Goal: Information Seeking & Learning: Learn about a topic

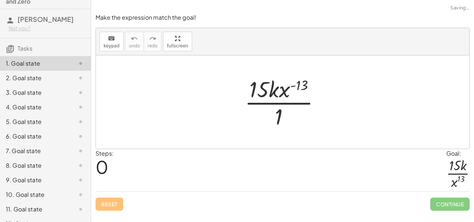
scroll to position [23, 0]
drag, startPoint x: 305, startPoint y: 85, endPoint x: 278, endPoint y: 138, distance: 60.2
click at [278, 138] on div "( - 13 ) · 15 · k · x ( - 13 ) · 1" at bounding box center [283, 101] width 374 height 93
drag, startPoint x: 303, startPoint y: 87, endPoint x: 282, endPoint y: 83, distance: 21.2
click at [282, 83] on div at bounding box center [285, 102] width 89 height 56
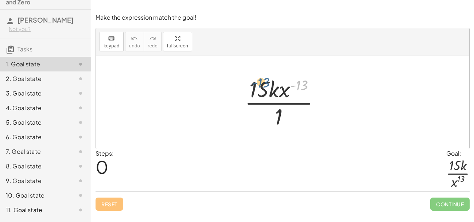
drag, startPoint x: 296, startPoint y: 85, endPoint x: 257, endPoint y: 82, distance: 39.5
click at [257, 82] on div at bounding box center [285, 102] width 89 height 56
drag, startPoint x: 303, startPoint y: 82, endPoint x: 275, endPoint y: 123, distance: 49.9
click at [275, 123] on div at bounding box center [285, 102] width 89 height 56
drag, startPoint x: 300, startPoint y: 84, endPoint x: 264, endPoint y: 78, distance: 36.3
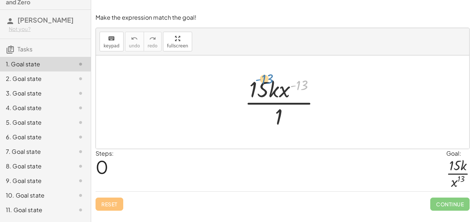
click at [264, 78] on div at bounding box center [285, 102] width 89 height 56
drag, startPoint x: 304, startPoint y: 83, endPoint x: 300, endPoint y: 125, distance: 42.2
click at [300, 125] on div at bounding box center [285, 102] width 89 height 56
click at [303, 76] on div at bounding box center [285, 102] width 89 height 56
drag, startPoint x: 303, startPoint y: 83, endPoint x: 270, endPoint y: 119, distance: 48.6
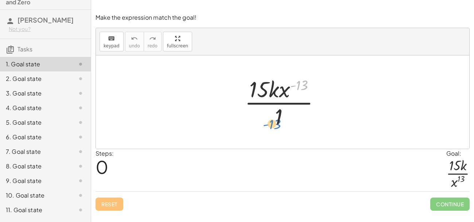
click at [270, 119] on div at bounding box center [285, 102] width 89 height 56
drag, startPoint x: 305, startPoint y: 86, endPoint x: 281, endPoint y: 83, distance: 23.6
click at [281, 83] on div at bounding box center [285, 102] width 89 height 56
click at [300, 84] on div at bounding box center [285, 102] width 89 height 56
click at [263, 92] on div at bounding box center [285, 102] width 89 height 56
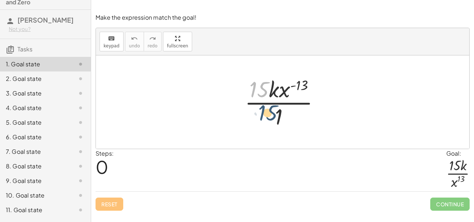
drag, startPoint x: 265, startPoint y: 91, endPoint x: 274, endPoint y: 115, distance: 25.8
click at [274, 115] on div at bounding box center [285, 102] width 89 height 56
drag, startPoint x: 279, startPoint y: 115, endPoint x: 267, endPoint y: 92, distance: 26.0
click at [267, 92] on div at bounding box center [285, 102] width 89 height 56
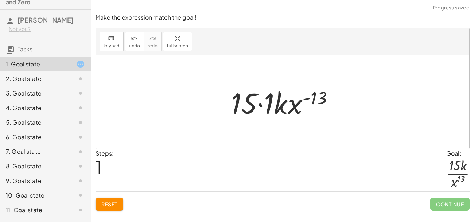
click at [279, 104] on div at bounding box center [286, 103] width 116 height 38
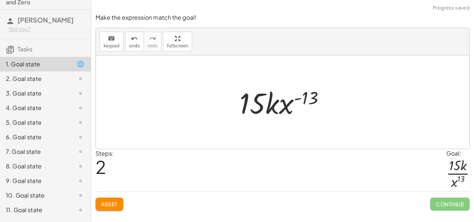
click at [296, 102] on div at bounding box center [285, 103] width 99 height 38
drag, startPoint x: 303, startPoint y: 98, endPoint x: 272, endPoint y: 101, distance: 31.2
click at [272, 101] on div at bounding box center [285, 103] width 99 height 38
drag, startPoint x: 303, startPoint y: 98, endPoint x: 247, endPoint y: 96, distance: 55.5
click at [247, 96] on div at bounding box center [285, 103] width 99 height 38
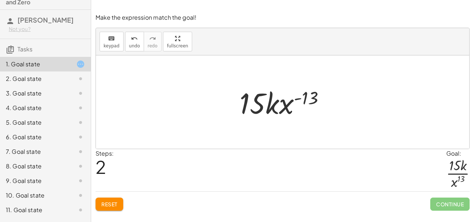
click at [116, 206] on span "Reset" at bounding box center [109, 204] width 16 height 7
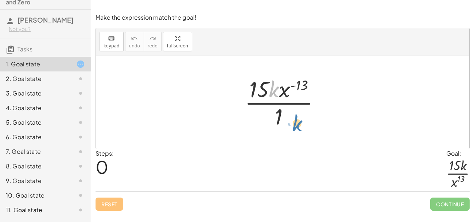
drag, startPoint x: 273, startPoint y: 91, endPoint x: 295, endPoint y: 124, distance: 40.0
click at [295, 124] on div at bounding box center [285, 102] width 89 height 56
drag, startPoint x: 285, startPoint y: 89, endPoint x: 288, endPoint y: 121, distance: 31.8
click at [288, 121] on div at bounding box center [285, 102] width 89 height 56
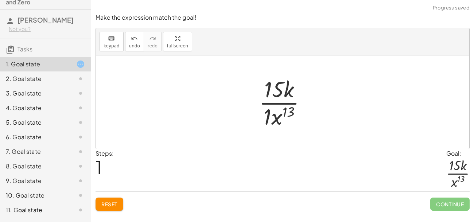
click at [284, 95] on div at bounding box center [285, 102] width 61 height 56
click at [269, 114] on div at bounding box center [285, 102] width 61 height 56
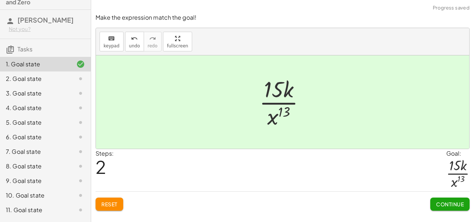
click at [447, 208] on button "Continue" at bounding box center [450, 204] width 39 height 13
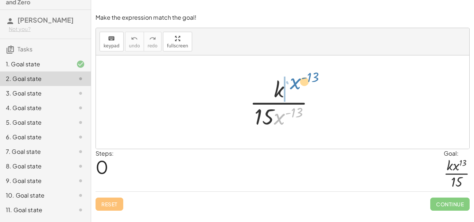
drag, startPoint x: 282, startPoint y: 116, endPoint x: 298, endPoint y: 81, distance: 38.4
click at [298, 81] on div at bounding box center [285, 102] width 78 height 56
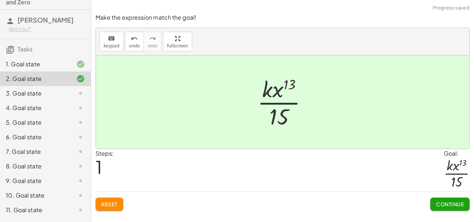
click at [437, 197] on div "Continue" at bounding box center [450, 201] width 39 height 19
click at [440, 203] on span "Continue" at bounding box center [450, 204] width 28 height 7
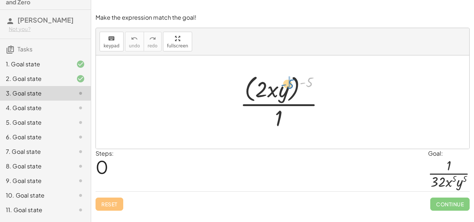
drag, startPoint x: 306, startPoint y: 82, endPoint x: 287, endPoint y: 84, distance: 19.1
click at [287, 84] on div at bounding box center [285, 101] width 98 height 59
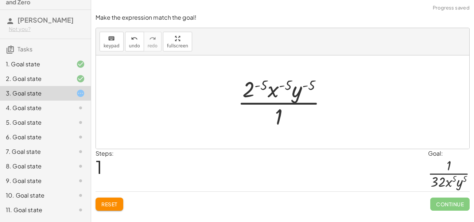
click at [256, 84] on div at bounding box center [285, 102] width 102 height 56
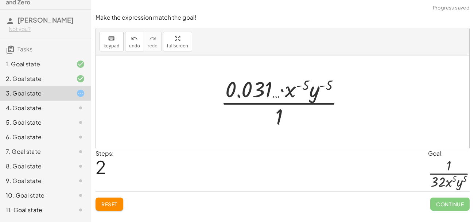
click at [263, 92] on div at bounding box center [285, 102] width 137 height 56
click at [299, 88] on div at bounding box center [285, 102] width 137 height 56
click at [302, 85] on div at bounding box center [285, 102] width 137 height 56
click at [325, 87] on div at bounding box center [285, 102] width 137 height 56
click at [115, 203] on span "Reset" at bounding box center [109, 204] width 16 height 7
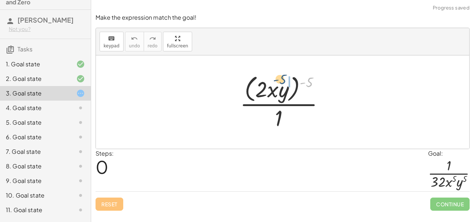
drag, startPoint x: 307, startPoint y: 81, endPoint x: 278, endPoint y: 80, distance: 29.2
click at [278, 80] on div at bounding box center [285, 101] width 98 height 59
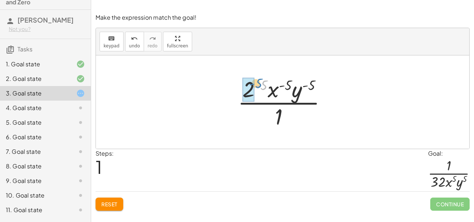
drag, startPoint x: 258, startPoint y: 86, endPoint x: 253, endPoint y: 85, distance: 6.1
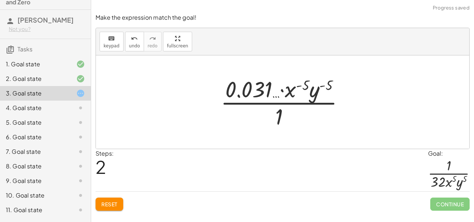
click at [109, 203] on span "Reset" at bounding box center [109, 204] width 16 height 7
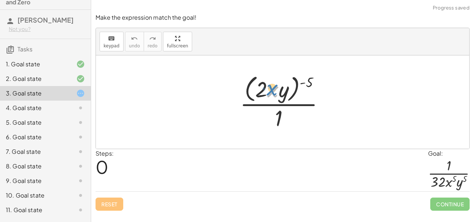
click at [269, 83] on div at bounding box center [285, 101] width 98 height 59
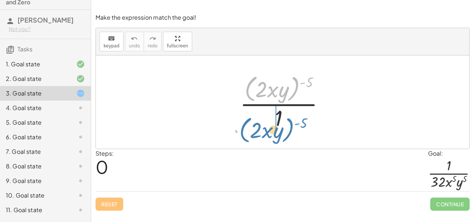
drag, startPoint x: 250, startPoint y: 82, endPoint x: 245, endPoint y: 123, distance: 41.2
click at [245, 123] on div at bounding box center [285, 101] width 98 height 59
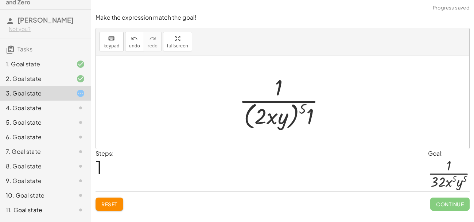
click at [305, 112] on div at bounding box center [285, 101] width 99 height 59
click at [301, 110] on div at bounding box center [285, 101] width 99 height 59
click at [292, 110] on div at bounding box center [285, 101] width 99 height 59
click at [299, 105] on div at bounding box center [285, 101] width 99 height 59
click at [273, 114] on div at bounding box center [285, 101] width 99 height 59
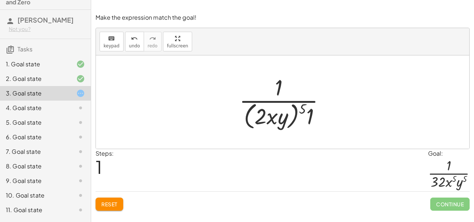
click at [308, 107] on div at bounding box center [285, 101] width 99 height 59
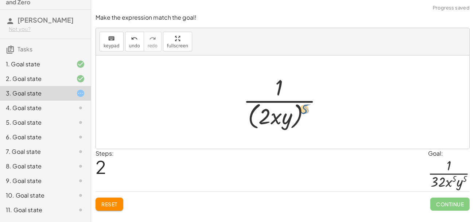
drag, startPoint x: 304, startPoint y: 106, endPoint x: 297, endPoint y: 107, distance: 7.0
click at [297, 107] on div at bounding box center [286, 101] width 92 height 59
drag, startPoint x: 306, startPoint y: 109, endPoint x: 291, endPoint y: 106, distance: 15.9
click at [291, 106] on div at bounding box center [286, 101] width 92 height 59
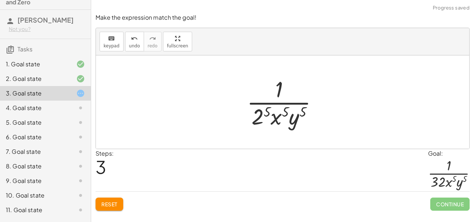
click at [262, 113] on div at bounding box center [285, 102] width 84 height 56
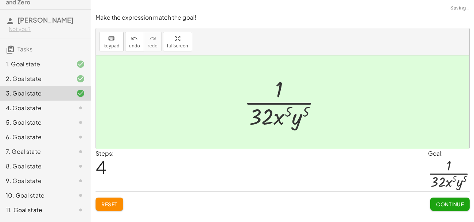
click at [434, 203] on button "Continue" at bounding box center [450, 204] width 39 height 13
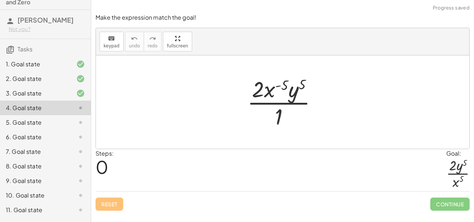
click at [72, 92] on div at bounding box center [75, 93] width 20 height 9
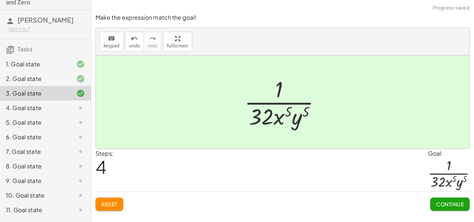
click at [77, 107] on icon at bounding box center [80, 108] width 9 height 9
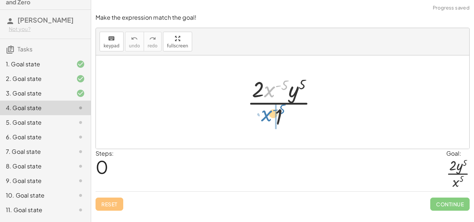
drag, startPoint x: 273, startPoint y: 88, endPoint x: 270, endPoint y: 112, distance: 24.2
click at [270, 112] on div at bounding box center [285, 102] width 83 height 56
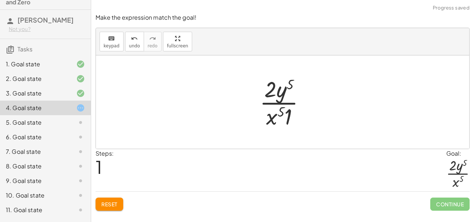
click at [289, 118] on div at bounding box center [285, 102] width 59 height 56
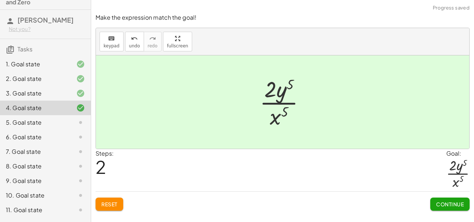
click at [442, 204] on span "Continue" at bounding box center [450, 204] width 28 height 7
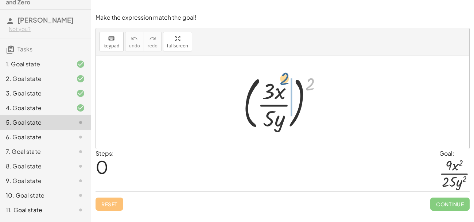
drag, startPoint x: 309, startPoint y: 84, endPoint x: 282, endPoint y: 80, distance: 27.1
click at [282, 80] on div at bounding box center [286, 102] width 92 height 61
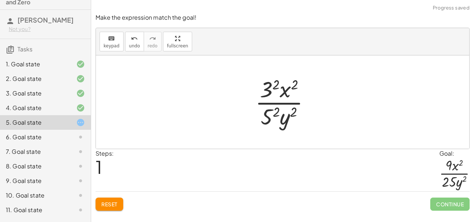
click at [269, 88] on div at bounding box center [286, 102] width 68 height 56
click at [273, 115] on div at bounding box center [286, 102] width 66 height 56
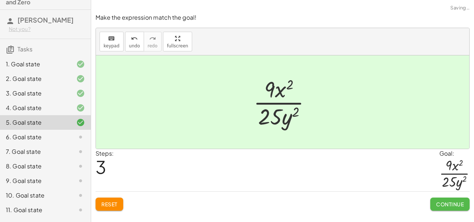
click at [453, 205] on span "Continue" at bounding box center [450, 204] width 28 height 7
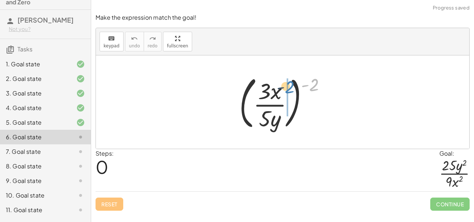
drag, startPoint x: 315, startPoint y: 81, endPoint x: 289, endPoint y: 83, distance: 25.6
click at [289, 83] on div at bounding box center [286, 102] width 100 height 61
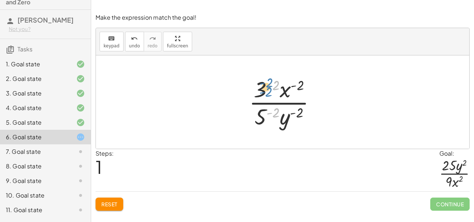
drag, startPoint x: 269, startPoint y: 86, endPoint x: 265, endPoint y: 85, distance: 4.6
click at [265, 85] on div at bounding box center [286, 102] width 80 height 56
drag, startPoint x: 260, startPoint y: 88, endPoint x: 252, endPoint y: 120, distance: 33.9
click at [252, 120] on div at bounding box center [286, 102] width 80 height 56
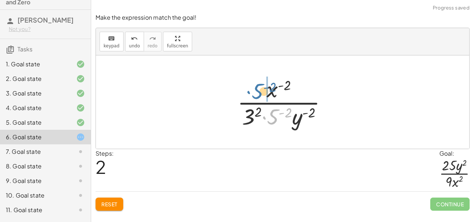
drag, startPoint x: 277, startPoint y: 119, endPoint x: 259, endPoint y: 92, distance: 31.7
click at [259, 92] on div at bounding box center [285, 102] width 103 height 56
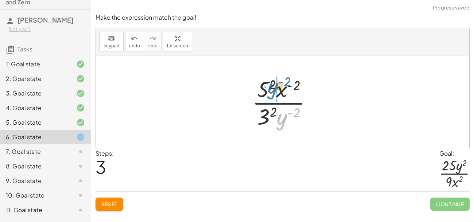
drag, startPoint x: 286, startPoint y: 117, endPoint x: 276, endPoint y: 86, distance: 32.4
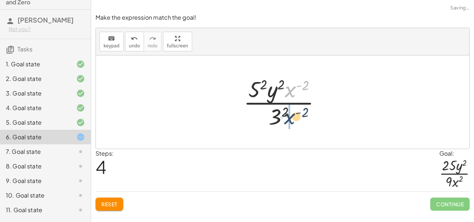
drag, startPoint x: 288, startPoint y: 91, endPoint x: 286, endPoint y: 118, distance: 26.7
click at [286, 118] on div at bounding box center [285, 102] width 91 height 56
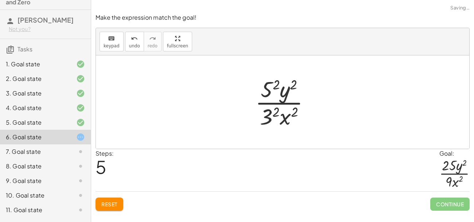
click at [273, 116] on div at bounding box center [286, 102] width 68 height 56
click at [271, 88] on div at bounding box center [286, 102] width 66 height 56
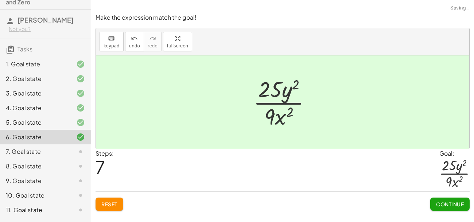
click at [434, 204] on button "Continue" at bounding box center [450, 204] width 39 height 13
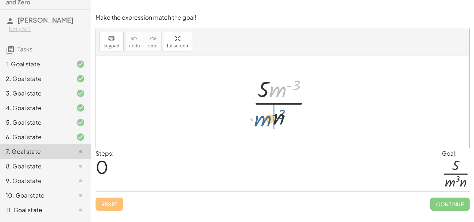
drag, startPoint x: 285, startPoint y: 86, endPoint x: 271, endPoint y: 115, distance: 32.3
click at [271, 115] on div at bounding box center [285, 102] width 72 height 56
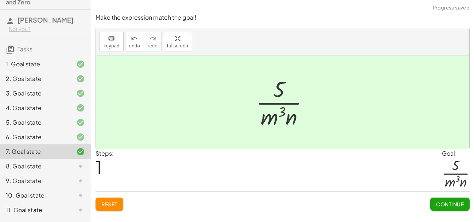
click at [457, 200] on button "Continue" at bounding box center [450, 204] width 39 height 13
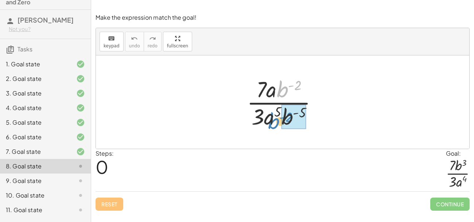
drag, startPoint x: 281, startPoint y: 87, endPoint x: 272, endPoint y: 119, distance: 33.1
click at [272, 119] on div at bounding box center [285, 102] width 84 height 56
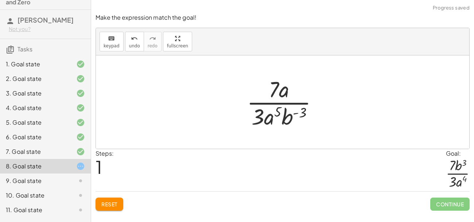
click at [108, 203] on span "Reset" at bounding box center [109, 204] width 16 height 7
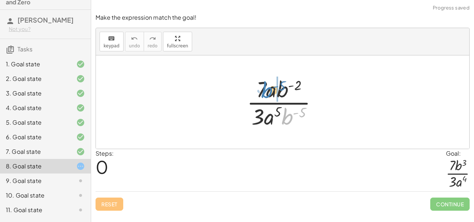
drag, startPoint x: 289, startPoint y: 117, endPoint x: 269, endPoint y: 91, distance: 32.3
click at [269, 91] on div at bounding box center [285, 102] width 84 height 56
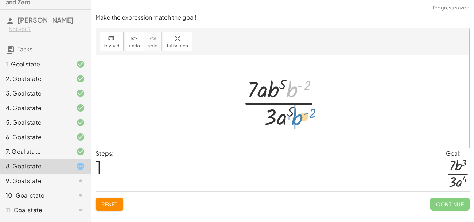
drag, startPoint x: 291, startPoint y: 90, endPoint x: 296, endPoint y: 118, distance: 28.6
click at [296, 118] on div at bounding box center [285, 102] width 93 height 56
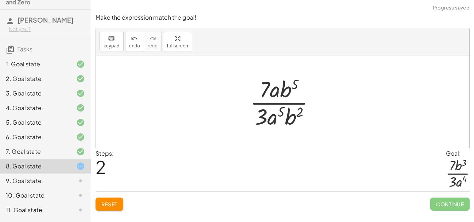
click at [327, 146] on div at bounding box center [283, 101] width 374 height 93
drag, startPoint x: 273, startPoint y: 93, endPoint x: 273, endPoint y: 130, distance: 36.5
click at [273, 130] on div at bounding box center [286, 102] width 78 height 56
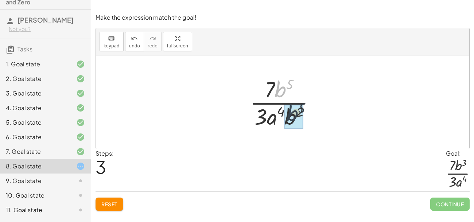
drag, startPoint x: 279, startPoint y: 89, endPoint x: 291, endPoint y: 115, distance: 28.2
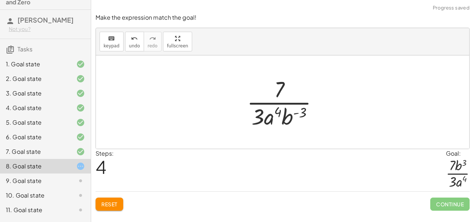
click at [102, 202] on span "Reset" at bounding box center [109, 204] width 16 height 7
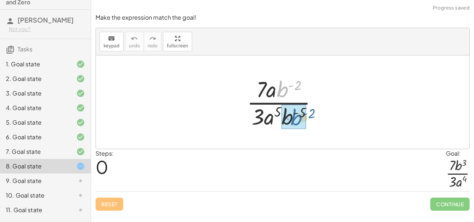
drag, startPoint x: 280, startPoint y: 86, endPoint x: 293, endPoint y: 115, distance: 31.4
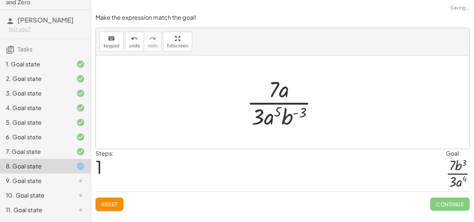
click at [114, 208] on button "Reset" at bounding box center [110, 204] width 28 height 13
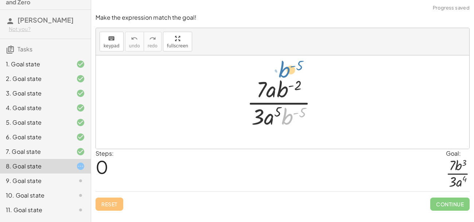
drag, startPoint x: 289, startPoint y: 119, endPoint x: 286, endPoint y: 69, distance: 50.1
click at [286, 69] on div at bounding box center [283, 101] width 374 height 93
drag, startPoint x: 287, startPoint y: 115, endPoint x: 285, endPoint y: 92, distance: 22.3
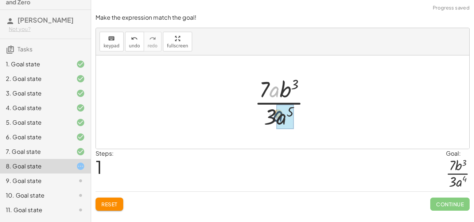
drag, startPoint x: 275, startPoint y: 92, endPoint x: 280, endPoint y: 120, distance: 28.4
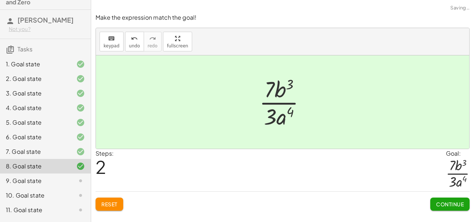
click at [447, 207] on button "Continue" at bounding box center [450, 204] width 39 height 13
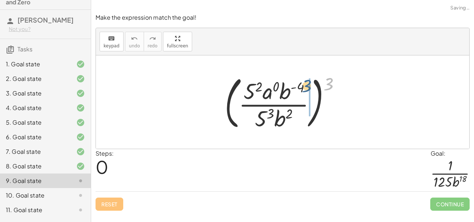
drag, startPoint x: 330, startPoint y: 81, endPoint x: 306, endPoint y: 84, distance: 23.5
click at [306, 84] on div at bounding box center [285, 102] width 129 height 61
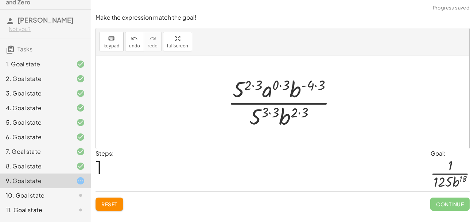
click at [253, 86] on div at bounding box center [285, 102] width 122 height 56
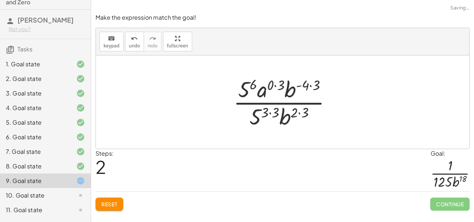
click at [278, 84] on div at bounding box center [285, 102] width 111 height 56
click at [301, 88] on div at bounding box center [285, 102] width 101 height 56
click at [305, 85] on div at bounding box center [285, 102] width 101 height 56
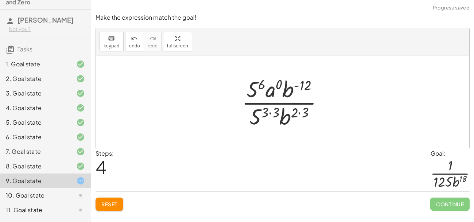
click at [300, 113] on div at bounding box center [285, 102] width 95 height 56
click at [275, 113] on div at bounding box center [285, 102] width 95 height 56
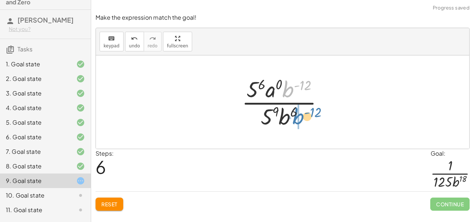
drag, startPoint x: 287, startPoint y: 96, endPoint x: 297, endPoint y: 123, distance: 29.0
click at [297, 123] on div at bounding box center [285, 102] width 95 height 56
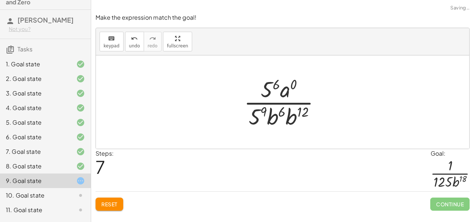
click at [278, 117] on div at bounding box center [286, 102] width 90 height 56
click at [286, 114] on div at bounding box center [286, 102] width 90 height 56
click at [293, 112] on div at bounding box center [286, 102] width 90 height 56
click at [285, 111] on div at bounding box center [285, 102] width 91 height 56
click at [296, 112] on div at bounding box center [285, 102] width 91 height 56
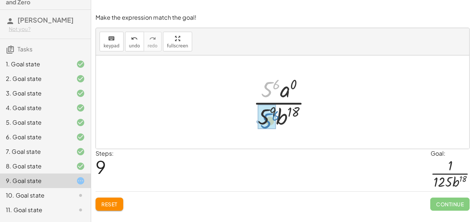
drag, startPoint x: 269, startPoint y: 99, endPoint x: 268, endPoint y: 129, distance: 30.7
click at [268, 129] on div at bounding box center [286, 102] width 72 height 56
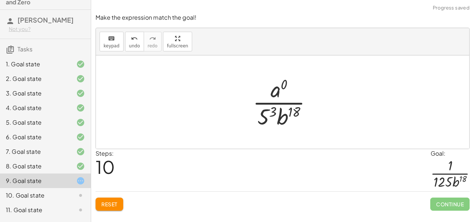
click at [270, 114] on div at bounding box center [285, 102] width 73 height 56
click at [281, 91] on div at bounding box center [285, 102] width 85 height 56
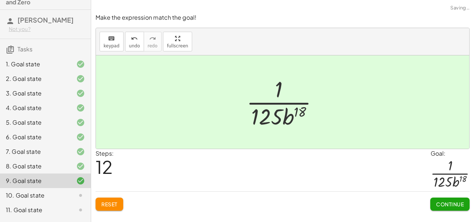
click at [451, 205] on span "Continue" at bounding box center [450, 204] width 28 height 7
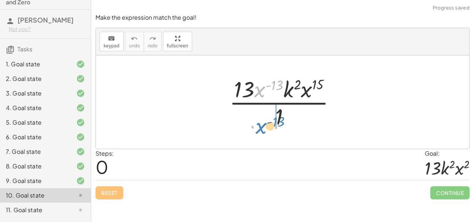
drag, startPoint x: 263, startPoint y: 86, endPoint x: 263, endPoint y: 123, distance: 36.9
click at [263, 123] on div at bounding box center [285, 102] width 119 height 56
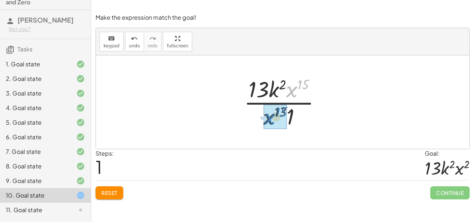
drag, startPoint x: 289, startPoint y: 95, endPoint x: 267, endPoint y: 122, distance: 35.3
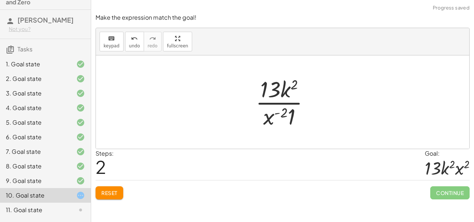
click at [267, 122] on div at bounding box center [285, 102] width 67 height 56
click at [109, 187] on button "Reset" at bounding box center [110, 192] width 28 height 13
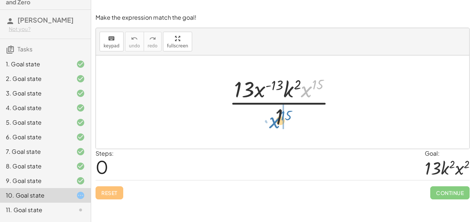
drag, startPoint x: 307, startPoint y: 89, endPoint x: 278, endPoint y: 120, distance: 42.1
click at [278, 120] on div at bounding box center [285, 102] width 119 height 56
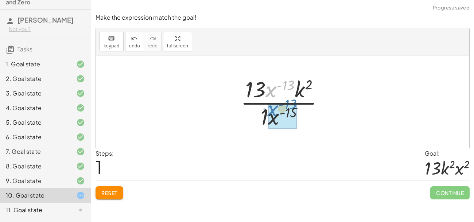
drag, startPoint x: 271, startPoint y: 85, endPoint x: 273, endPoint y: 104, distance: 19.1
click at [273, 104] on div at bounding box center [285, 102] width 96 height 56
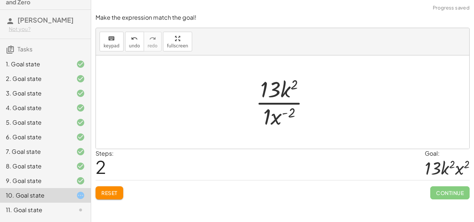
click at [101, 191] on button "Reset" at bounding box center [110, 192] width 28 height 13
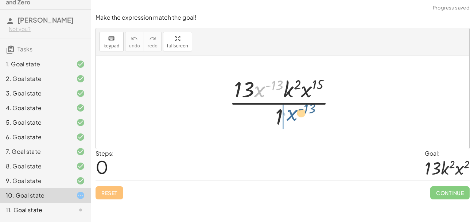
drag, startPoint x: 259, startPoint y: 88, endPoint x: 292, endPoint y: 113, distance: 41.4
click at [292, 113] on div at bounding box center [285, 102] width 119 height 56
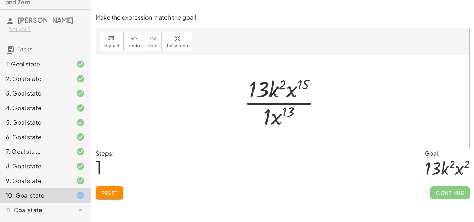
click at [102, 192] on span "Reset" at bounding box center [109, 193] width 16 height 7
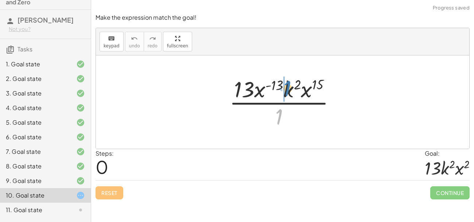
drag, startPoint x: 276, startPoint y: 119, endPoint x: 284, endPoint y: 91, distance: 29.7
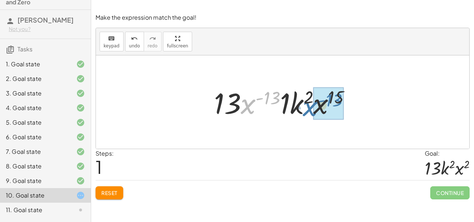
drag, startPoint x: 251, startPoint y: 107, endPoint x: 315, endPoint y: 109, distance: 63.5
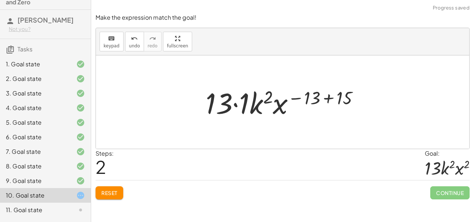
click at [320, 100] on div at bounding box center [285, 103] width 166 height 38
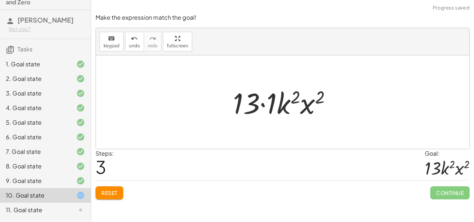
click at [274, 98] on div at bounding box center [286, 103] width 112 height 38
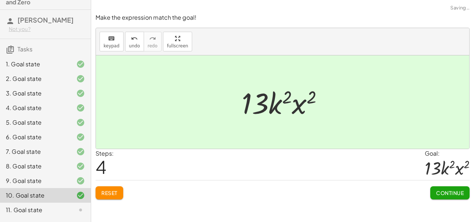
click at [455, 195] on span "Continue" at bounding box center [450, 193] width 28 height 7
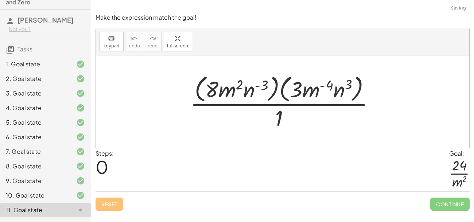
click at [455, 195] on div "Continue" at bounding box center [450, 201] width 39 height 19
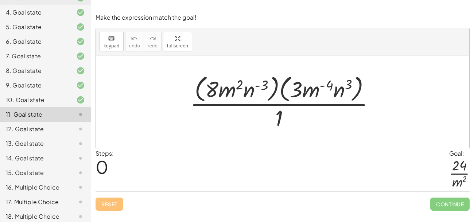
scroll to position [122, 0]
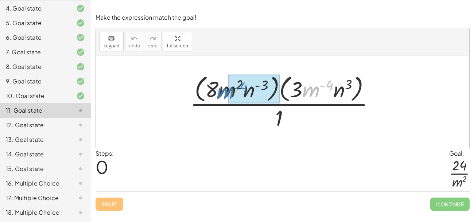
drag, startPoint x: 320, startPoint y: 90, endPoint x: 234, endPoint y: 92, distance: 86.1
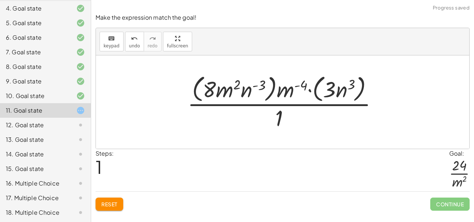
click at [106, 198] on button "Reset" at bounding box center [110, 204] width 28 height 13
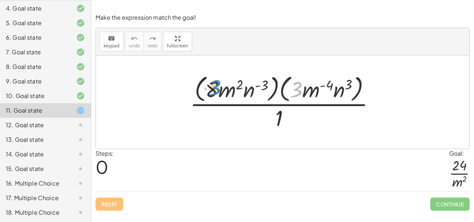
drag, startPoint x: 296, startPoint y: 97, endPoint x: 215, endPoint y: 95, distance: 81.0
click at [215, 95] on div at bounding box center [285, 101] width 198 height 59
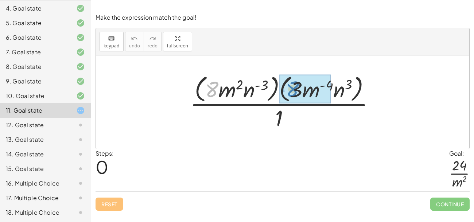
drag, startPoint x: 209, startPoint y: 91, endPoint x: 289, endPoint y: 90, distance: 80.7
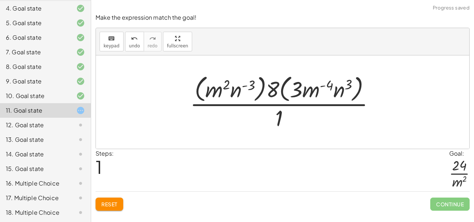
click at [289, 90] on div at bounding box center [285, 101] width 198 height 59
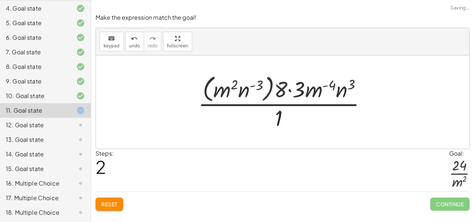
click at [288, 90] on div at bounding box center [286, 101] width 182 height 59
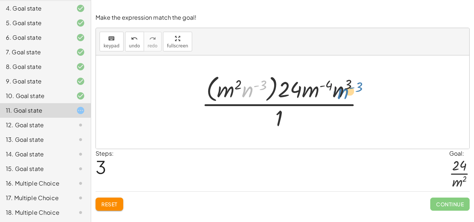
drag, startPoint x: 246, startPoint y: 90, endPoint x: 340, endPoint y: 91, distance: 94.2
click at [340, 91] on div at bounding box center [285, 101] width 175 height 59
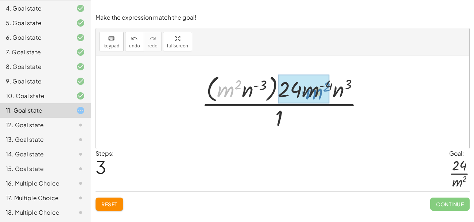
drag, startPoint x: 229, startPoint y: 92, endPoint x: 318, endPoint y: 93, distance: 88.7
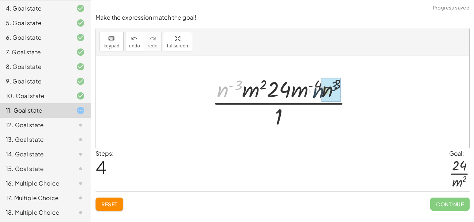
drag, startPoint x: 225, startPoint y: 89, endPoint x: 326, endPoint y: 90, distance: 101.1
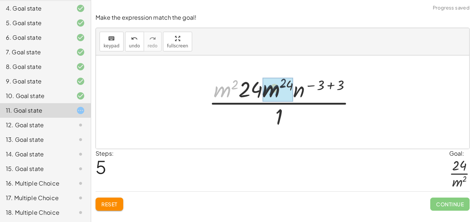
drag, startPoint x: 228, startPoint y: 93, endPoint x: 278, endPoint y: 92, distance: 50.0
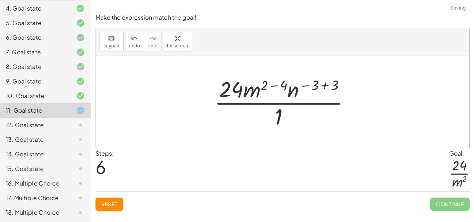
click at [276, 86] on div at bounding box center [285, 102] width 149 height 56
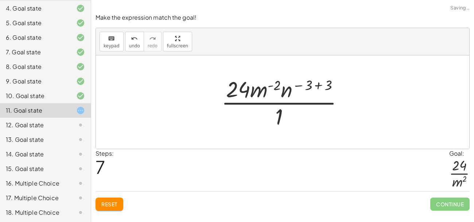
click at [304, 85] on div at bounding box center [285, 102] width 135 height 56
click at [315, 86] on div at bounding box center [285, 102] width 135 height 56
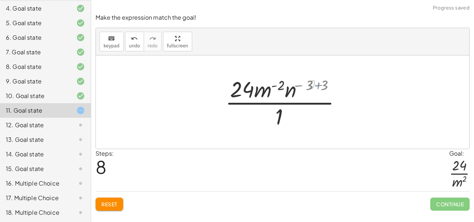
click at [315, 86] on div at bounding box center [285, 102] width 103 height 56
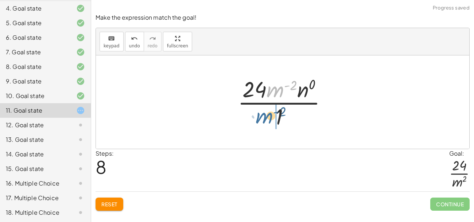
drag, startPoint x: 280, startPoint y: 90, endPoint x: 268, endPoint y: 118, distance: 30.1
click at [268, 118] on div at bounding box center [285, 102] width 103 height 56
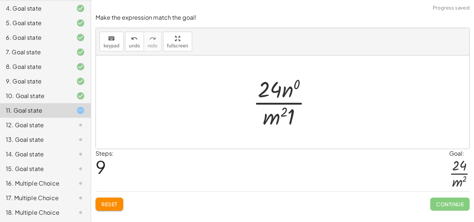
click at [290, 91] on div at bounding box center [286, 102] width 72 height 56
click at [295, 93] on div at bounding box center [286, 102] width 66 height 56
click at [290, 113] on div at bounding box center [286, 102] width 62 height 56
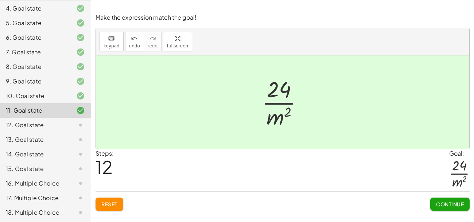
click at [446, 208] on button "Continue" at bounding box center [450, 204] width 39 height 13
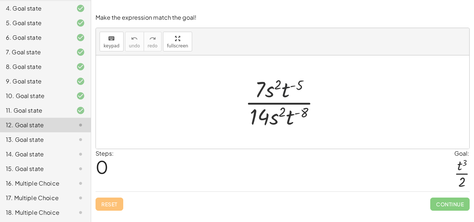
click at [282, 86] on div at bounding box center [286, 102] width 88 height 56
drag, startPoint x: 296, startPoint y: 118, endPoint x: 297, endPoint y: 89, distance: 28.5
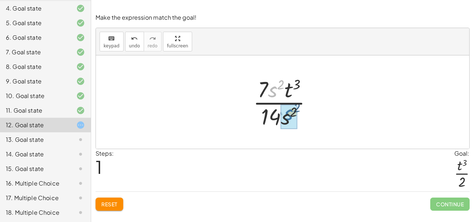
drag, startPoint x: 275, startPoint y: 95, endPoint x: 291, endPoint y: 118, distance: 28.4
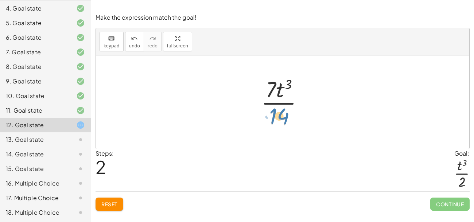
click at [283, 118] on div at bounding box center [285, 102] width 55 height 56
drag, startPoint x: 269, startPoint y: 95, endPoint x: 283, endPoint y: 119, distance: 28.8
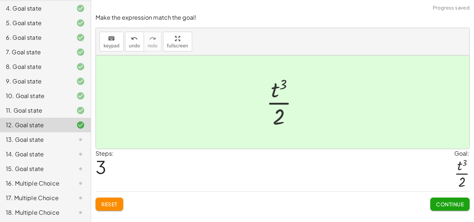
click at [447, 204] on span "Continue" at bounding box center [450, 204] width 28 height 7
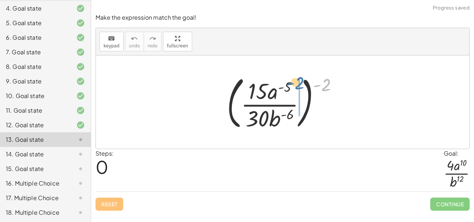
drag, startPoint x: 327, startPoint y: 84, endPoint x: 299, endPoint y: 83, distance: 27.8
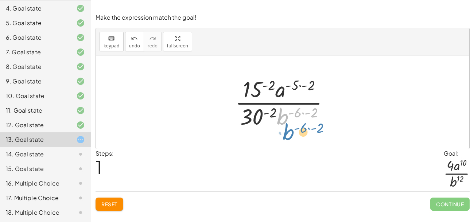
drag, startPoint x: 286, startPoint y: 117, endPoint x: 289, endPoint y: 133, distance: 16.5
click at [289, 133] on div "( · 15 · a ( - 5 ) · 30 · b ( - 6 ) ) ( - 2 ) · b ( · - 6 · - 2 ) · 15 · a - 5 …" at bounding box center [283, 101] width 374 height 93
click at [302, 112] on div at bounding box center [285, 102] width 107 height 56
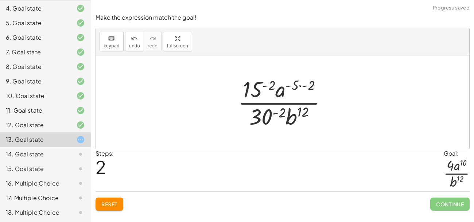
click at [301, 81] on div at bounding box center [286, 102] width 102 height 56
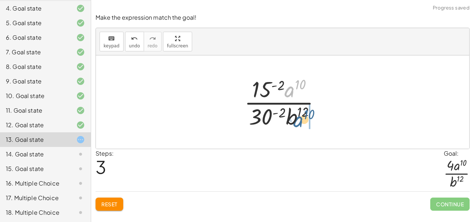
drag, startPoint x: 291, startPoint y: 94, endPoint x: 299, endPoint y: 124, distance: 31.1
click at [299, 124] on div at bounding box center [285, 102] width 89 height 56
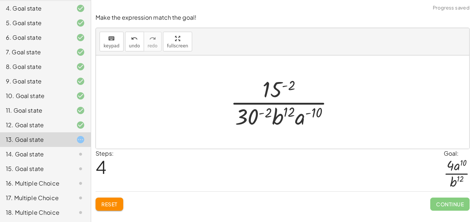
click at [300, 114] on div at bounding box center [285, 102] width 117 height 56
click at [129, 41] on div "undo" at bounding box center [134, 38] width 11 height 9
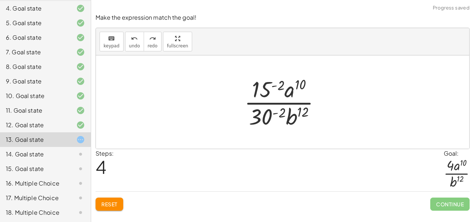
click at [266, 93] on div at bounding box center [285, 102] width 89 height 56
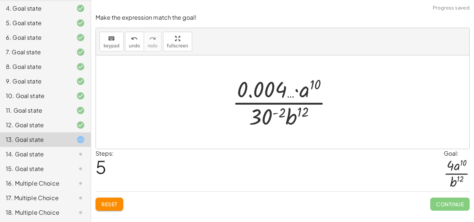
click at [125, 48] on div "undo undo redo redo" at bounding box center [143, 42] width 36 height 20
click at [133, 45] on span "undo" at bounding box center [134, 45] width 11 height 5
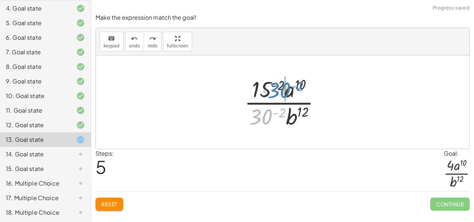
drag, startPoint x: 265, startPoint y: 115, endPoint x: 284, endPoint y: 88, distance: 32.3
click at [284, 88] on div at bounding box center [285, 102] width 89 height 56
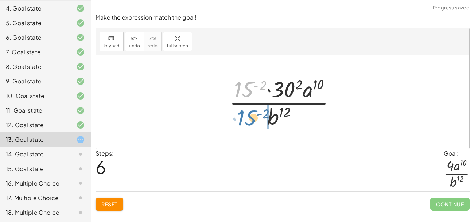
drag, startPoint x: 247, startPoint y: 89, endPoint x: 250, endPoint y: 118, distance: 28.9
click at [250, 118] on div at bounding box center [285, 102] width 119 height 56
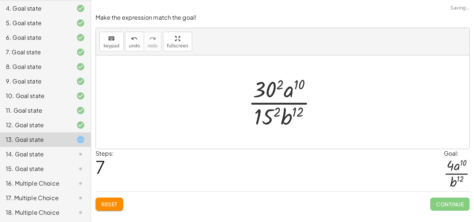
click at [272, 114] on div at bounding box center [286, 102] width 82 height 56
click at [270, 88] on div at bounding box center [285, 102] width 89 height 56
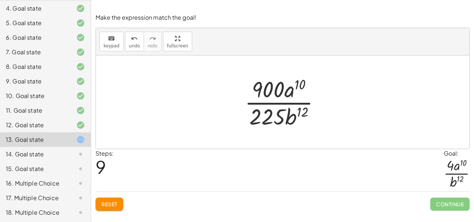
click at [109, 207] on span "Reset" at bounding box center [109, 204] width 16 height 7
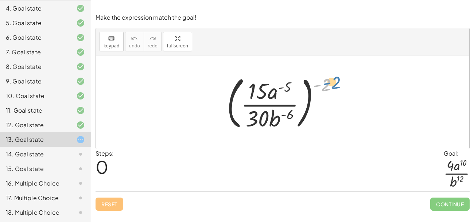
drag, startPoint x: 327, startPoint y: 87, endPoint x: 336, endPoint y: 85, distance: 9.4
click at [336, 85] on div at bounding box center [285, 102] width 124 height 61
click at [258, 97] on div at bounding box center [285, 102] width 124 height 61
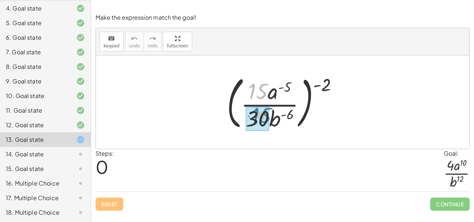
drag, startPoint x: 254, startPoint y: 92, endPoint x: 257, endPoint y: 116, distance: 24.3
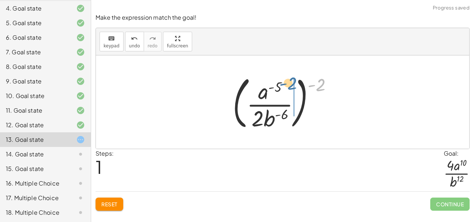
drag, startPoint x: 319, startPoint y: 84, endPoint x: 287, endPoint y: 83, distance: 31.4
click at [287, 83] on div at bounding box center [285, 102] width 113 height 61
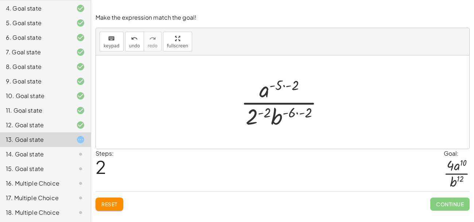
click at [284, 86] on div at bounding box center [286, 102] width 96 height 56
click at [298, 112] on div at bounding box center [286, 102] width 96 height 56
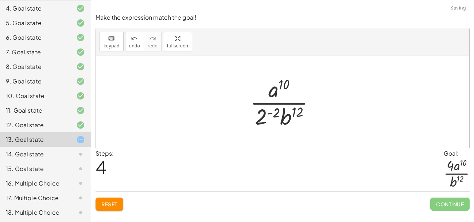
click at [269, 112] on div at bounding box center [286, 102] width 78 height 56
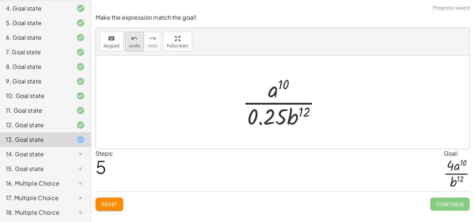
click at [131, 43] on span "undo" at bounding box center [134, 45] width 11 height 5
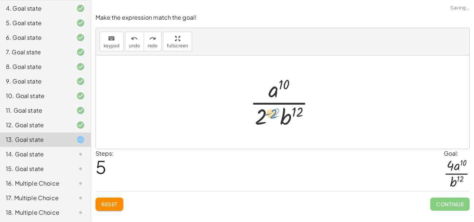
click at [272, 123] on div at bounding box center [286, 102] width 78 height 56
drag, startPoint x: 263, startPoint y: 116, endPoint x: 260, endPoint y: 93, distance: 23.2
click at [260, 93] on div at bounding box center [286, 102] width 78 height 56
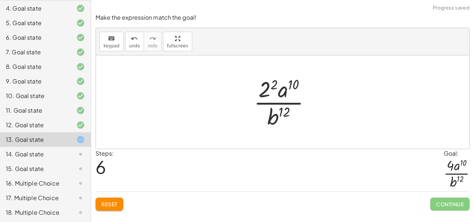
click at [271, 87] on div at bounding box center [285, 102] width 70 height 56
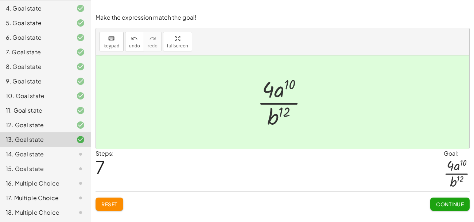
click at [445, 201] on button "Continue" at bounding box center [450, 204] width 39 height 13
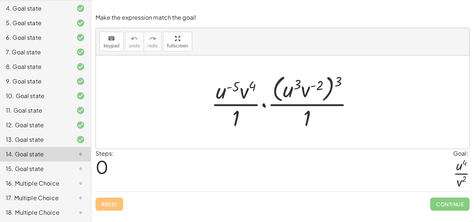
click at [337, 81] on div at bounding box center [286, 101] width 156 height 59
drag, startPoint x: 337, startPoint y: 81, endPoint x: 323, endPoint y: 77, distance: 14.8
click at [323, 77] on div at bounding box center [286, 101] width 156 height 59
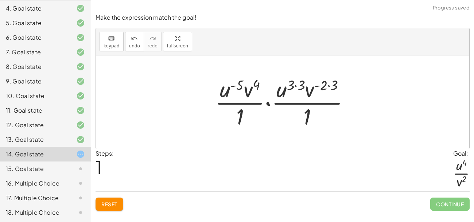
click at [325, 87] on div at bounding box center [286, 102] width 148 height 56
click at [319, 84] on div at bounding box center [286, 102] width 148 height 56
click at [324, 85] on div at bounding box center [286, 102] width 148 height 56
click at [318, 84] on div at bounding box center [286, 102] width 148 height 56
click at [330, 87] on div at bounding box center [286, 102] width 148 height 56
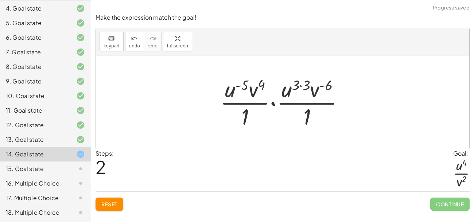
click at [301, 84] on div at bounding box center [285, 102] width 137 height 56
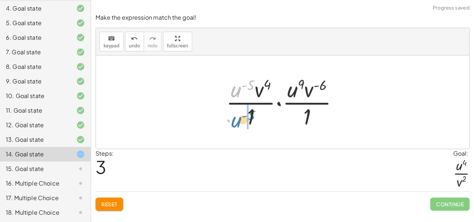
drag, startPoint x: 234, startPoint y: 89, endPoint x: 234, endPoint y: 119, distance: 29.9
click at [234, 119] on div at bounding box center [286, 102] width 126 height 56
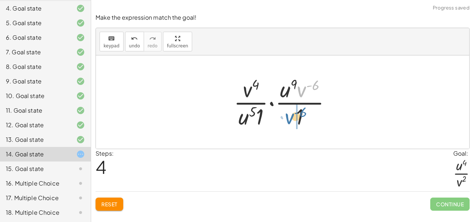
drag, startPoint x: 300, startPoint y: 91, endPoint x: 285, endPoint y: 118, distance: 30.4
click at [285, 118] on div at bounding box center [285, 102] width 111 height 56
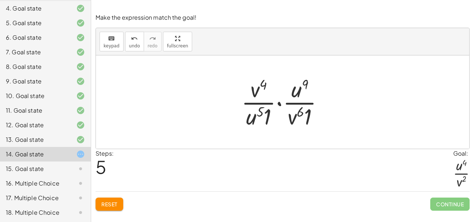
click at [277, 101] on div at bounding box center [285, 102] width 95 height 56
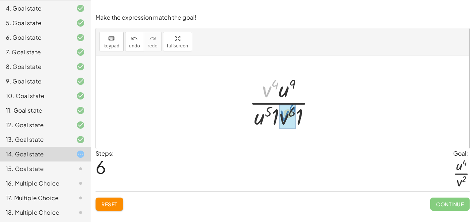
drag, startPoint x: 263, startPoint y: 89, endPoint x: 281, endPoint y: 114, distance: 30.6
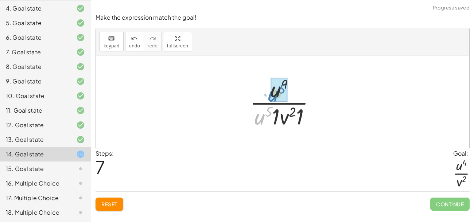
drag, startPoint x: 264, startPoint y: 117, endPoint x: 279, endPoint y: 93, distance: 28.4
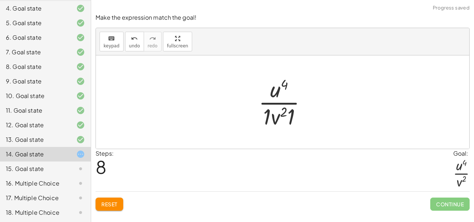
click at [265, 114] on div at bounding box center [285, 102] width 61 height 56
click at [285, 113] on div at bounding box center [286, 102] width 54 height 56
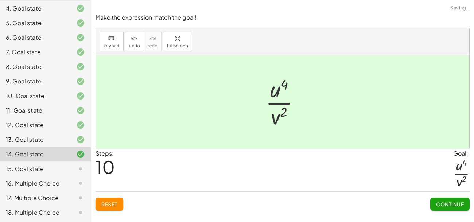
click at [441, 200] on button "Continue" at bounding box center [450, 204] width 39 height 13
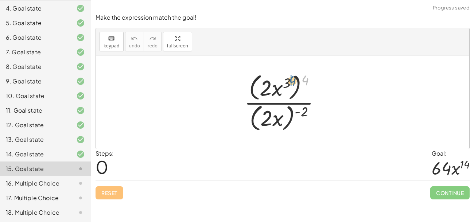
drag, startPoint x: 305, startPoint y: 77, endPoint x: 290, endPoint y: 77, distance: 15.3
click at [290, 77] on div at bounding box center [285, 102] width 89 height 63
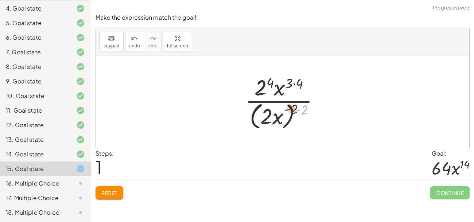
drag, startPoint x: 306, startPoint y: 111, endPoint x: 291, endPoint y: 110, distance: 15.0
click at [291, 110] on div at bounding box center [286, 101] width 88 height 59
drag, startPoint x: 304, startPoint y: 110, endPoint x: 282, endPoint y: 110, distance: 22.6
click at [282, 110] on div at bounding box center [286, 101] width 88 height 59
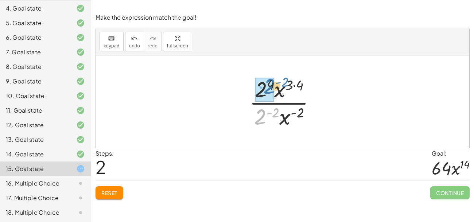
drag, startPoint x: 261, startPoint y: 119, endPoint x: 270, endPoint y: 89, distance: 31.2
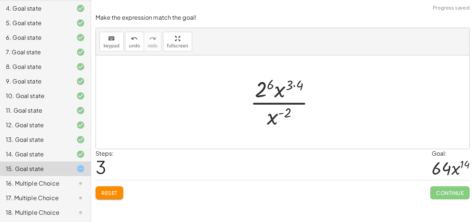
click at [270, 88] on div at bounding box center [286, 102] width 78 height 56
click at [294, 85] on div at bounding box center [285, 102] width 83 height 56
click at [296, 85] on div at bounding box center [285, 102] width 83 height 56
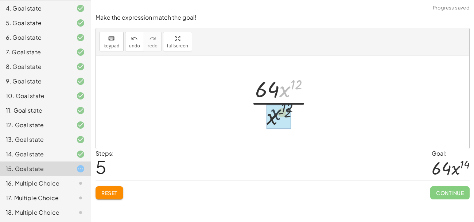
drag, startPoint x: 290, startPoint y: 86, endPoint x: 277, endPoint y: 116, distance: 32.5
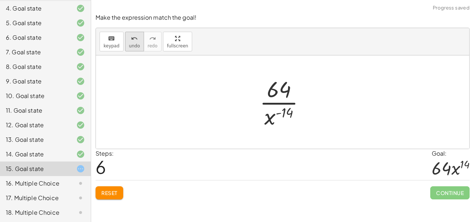
click at [134, 41] on icon "undo" at bounding box center [134, 38] width 7 height 9
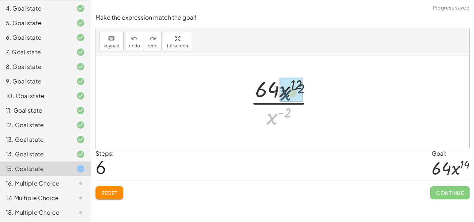
drag, startPoint x: 276, startPoint y: 119, endPoint x: 291, endPoint y: 94, distance: 28.6
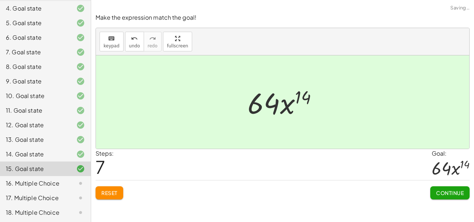
click at [440, 195] on span "Continue" at bounding box center [450, 193] width 28 height 7
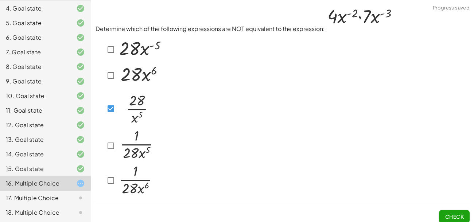
scroll to position [5, 0]
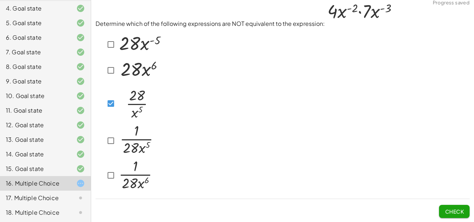
click at [450, 213] on span "Check" at bounding box center [454, 211] width 19 height 7
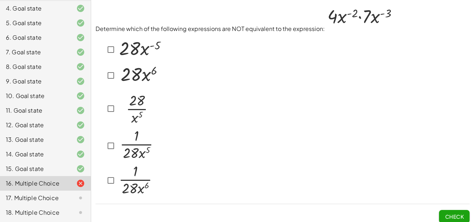
click at [141, 50] on img at bounding box center [141, 48] width 46 height 25
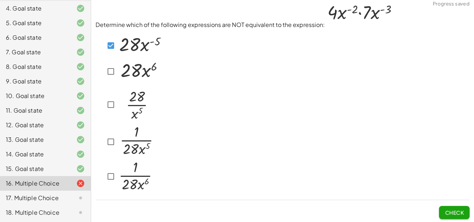
scroll to position [5, 0]
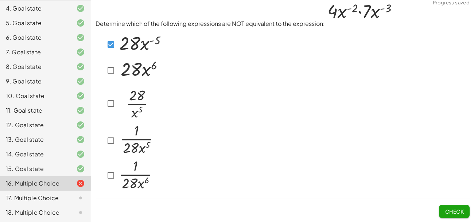
click at [118, 45] on img at bounding box center [141, 43] width 46 height 25
click at [452, 208] on button "Check" at bounding box center [454, 211] width 31 height 13
click at [113, 54] on div at bounding box center [133, 44] width 59 height 27
click at [118, 77] on img at bounding box center [140, 69] width 45 height 23
click at [120, 174] on img at bounding box center [136, 174] width 36 height 33
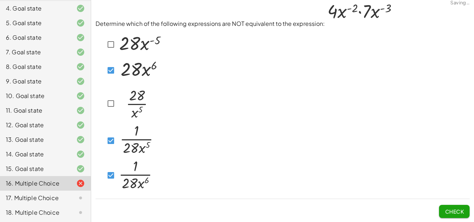
click at [452, 209] on span "Check" at bounding box center [454, 211] width 19 height 7
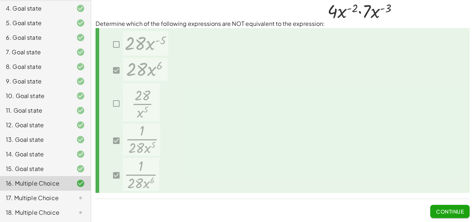
click at [446, 206] on button "Continue" at bounding box center [450, 211] width 39 height 13
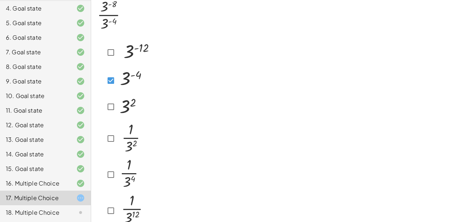
scroll to position [54, 0]
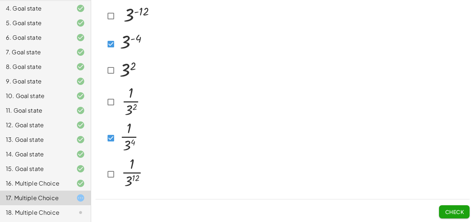
click at [443, 208] on button "Check" at bounding box center [454, 211] width 31 height 13
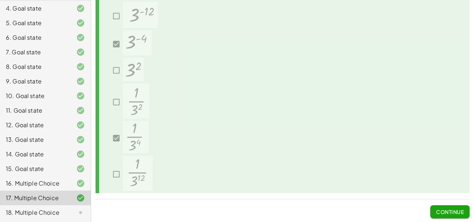
click at [54, 212] on div "18. Multiple Choice" at bounding box center [35, 212] width 59 height 9
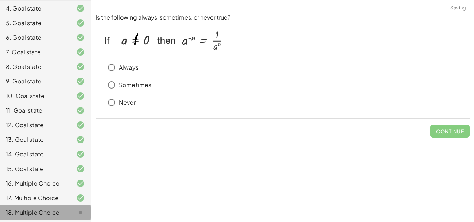
scroll to position [0, 0]
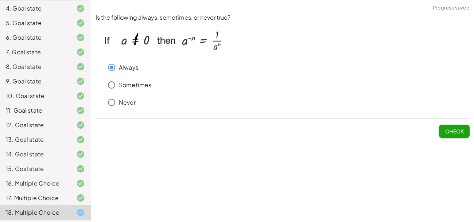
click at [459, 127] on button "Check" at bounding box center [454, 131] width 31 height 13
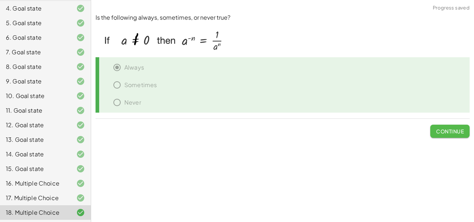
click at [441, 129] on span "Continue" at bounding box center [450, 131] width 28 height 7
